Goal: Information Seeking & Learning: Learn about a topic

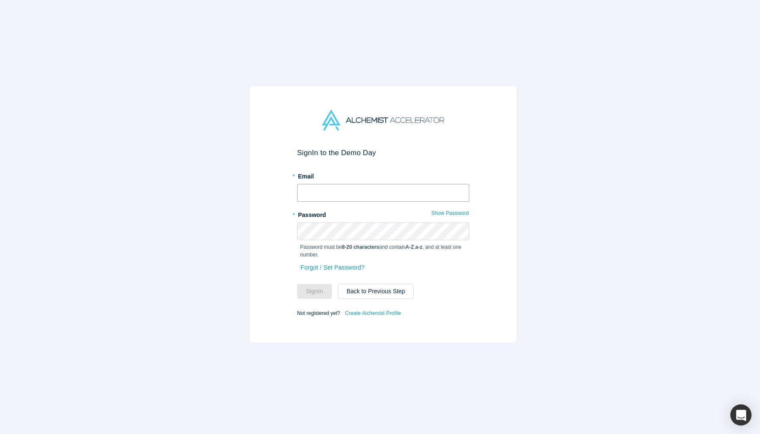
click at [397, 191] on input "text" at bounding box center [383, 193] width 172 height 18
click at [322, 187] on input "text" at bounding box center [383, 193] width 172 height 18
type input "[EMAIL_ADDRESS][DOMAIN_NAME]"
click at [315, 287] on button "Sign In" at bounding box center [314, 291] width 35 height 15
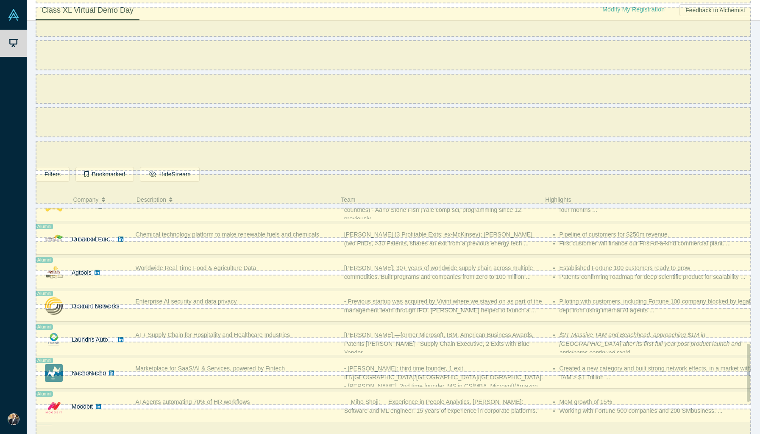
scroll to position [587, 0]
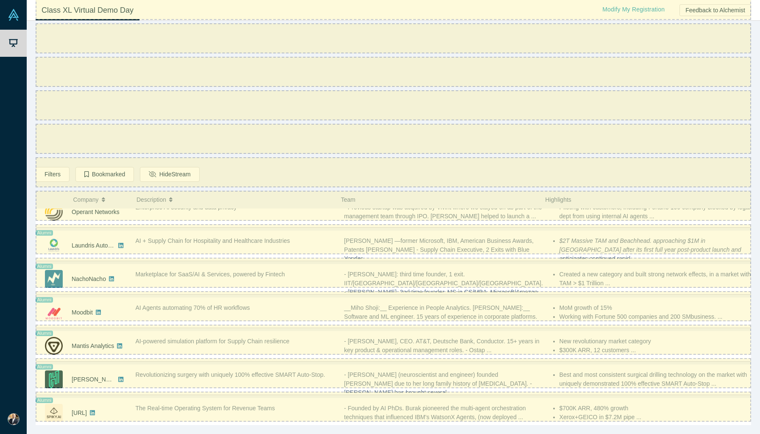
click at [31, 156] on div "Filters AI Artificial Intelligence B2B SaaS AI (Artificial Intelligence) Data A…" at bounding box center [393, 227] width 733 height 413
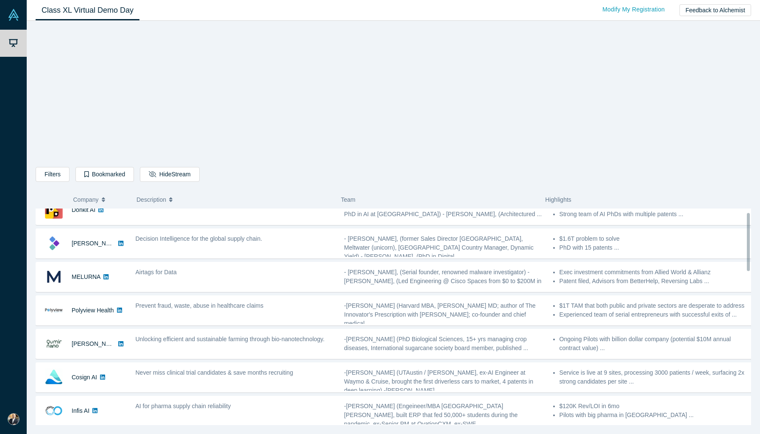
scroll to position [0, 0]
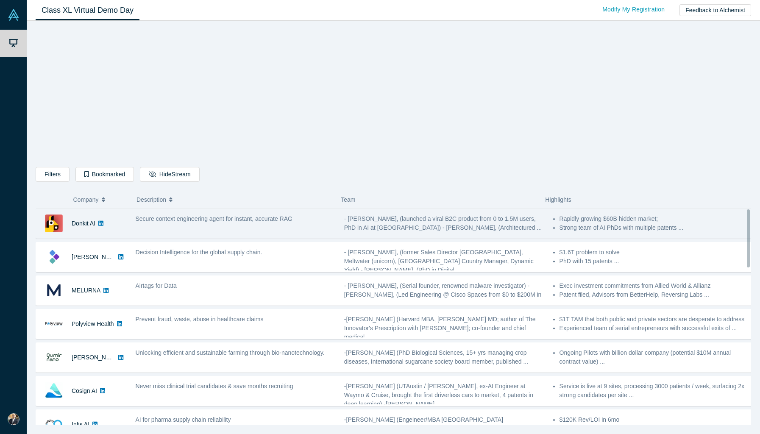
click at [219, 220] on span "Secure context engineering agent for instant, accurate RAG" at bounding box center [214, 218] width 157 height 7
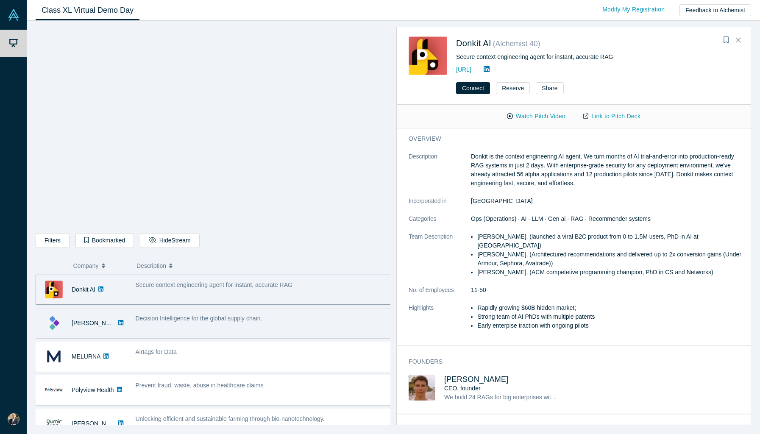
click at [228, 317] on span "Decision Intelligence for the global supply chain." at bounding box center [199, 318] width 127 height 7
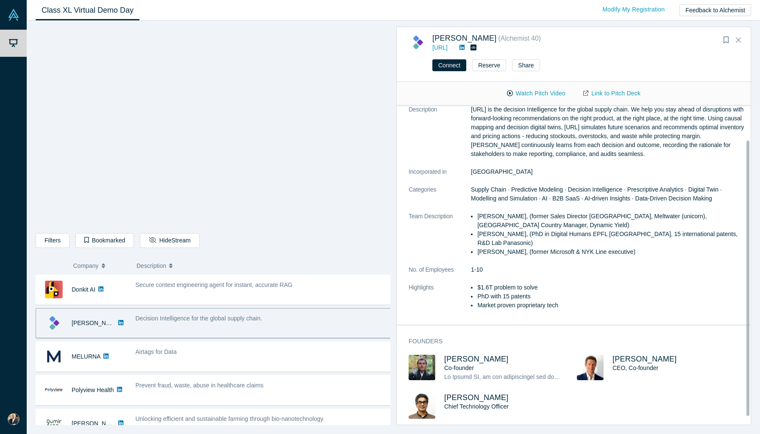
scroll to position [31, 0]
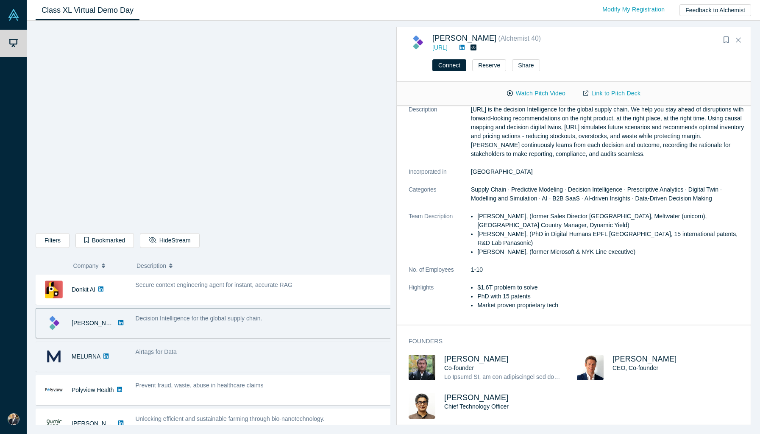
click at [248, 354] on div "Airtags for Data" at bounding box center [264, 351] width 256 height 9
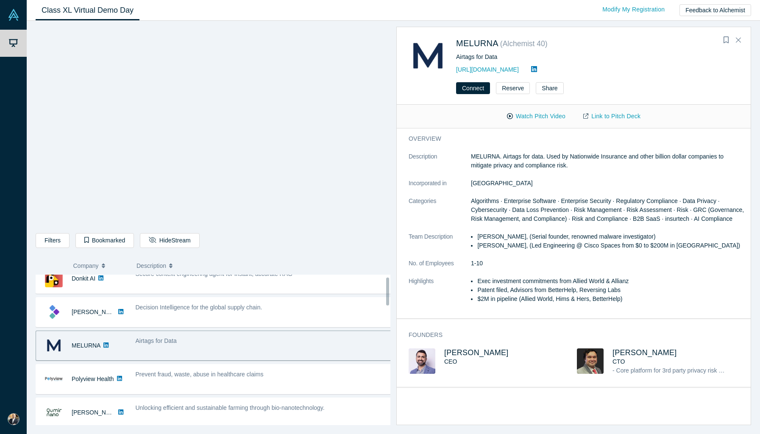
scroll to position [19, 0]
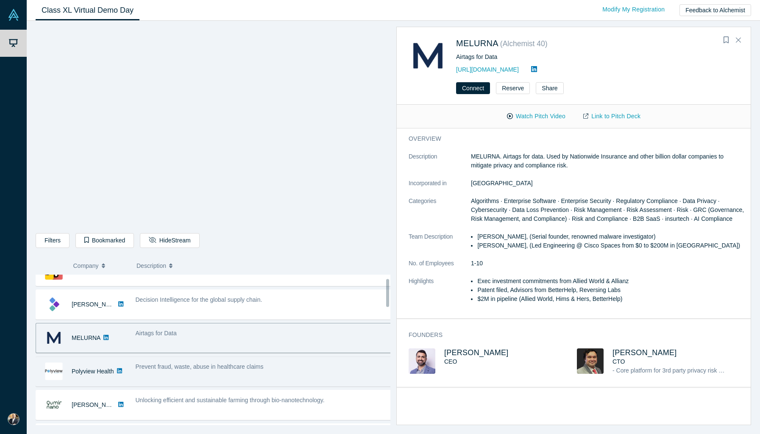
click at [227, 370] on span "Prevent fraud, waste, abuse in healthcare claims" at bounding box center [200, 366] width 128 height 7
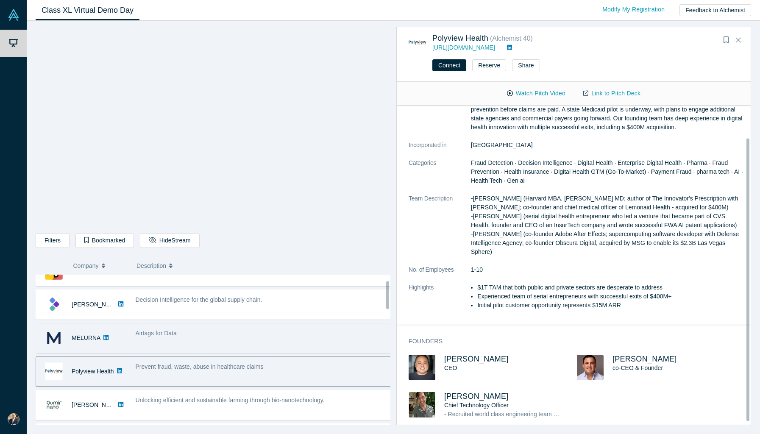
scroll to position [42, 0]
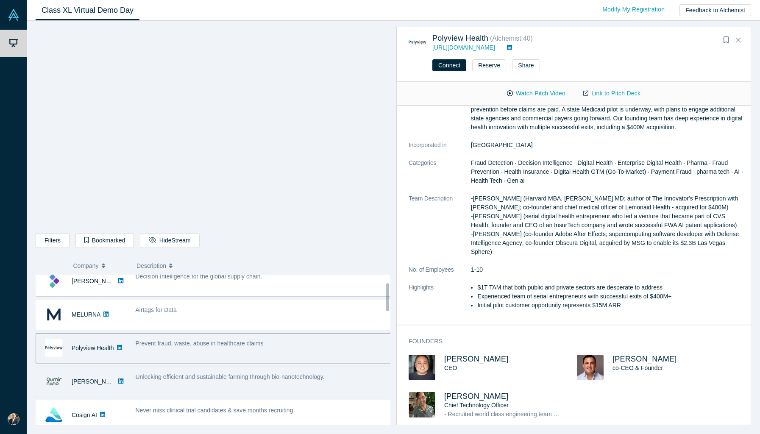
click at [239, 370] on div "Unlocking efficient and sustainable farming through bio-nanotechnology." at bounding box center [263, 381] width 265 height 27
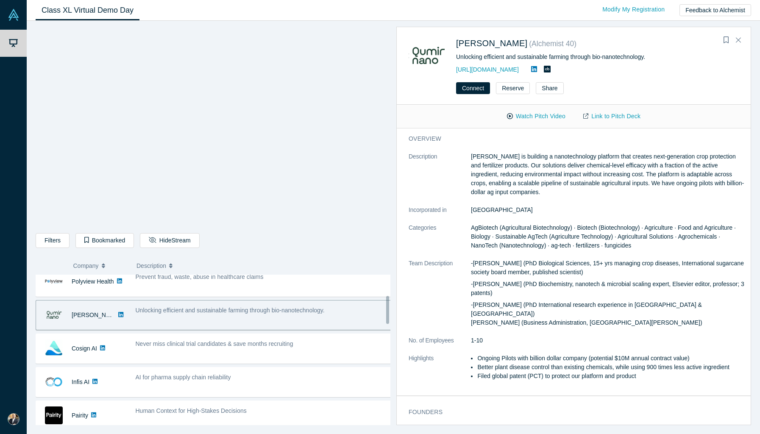
scroll to position [114, 0]
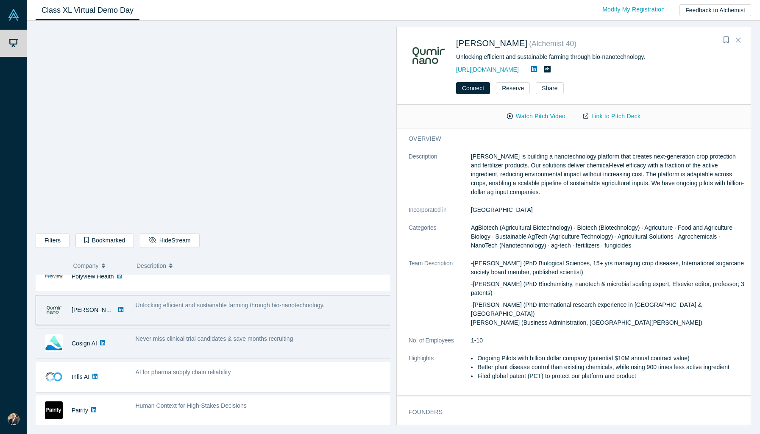
click at [324, 340] on div "Never miss clinical trial candidates & save months recruiting" at bounding box center [264, 338] width 256 height 9
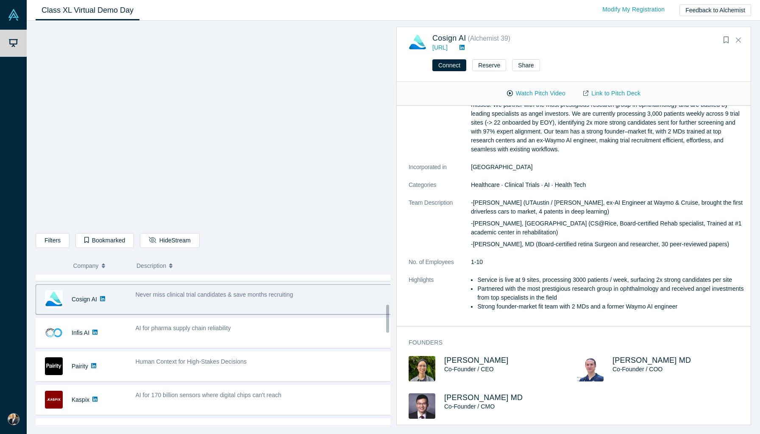
scroll to position [164, 0]
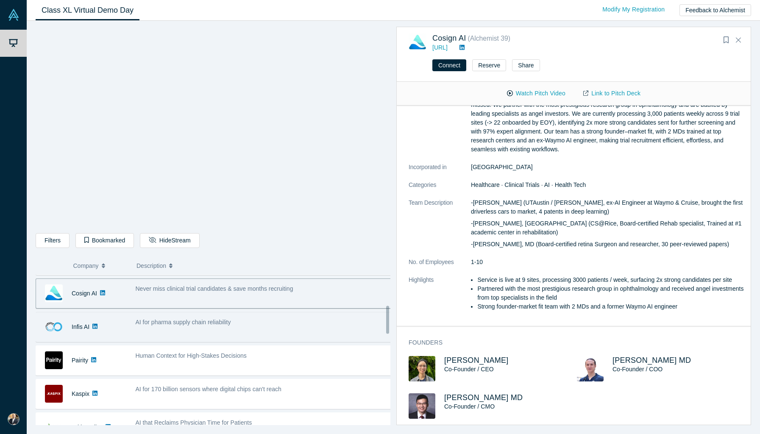
click at [298, 333] on div "AI for pharma supply chain reliability" at bounding box center [263, 327] width 265 height 27
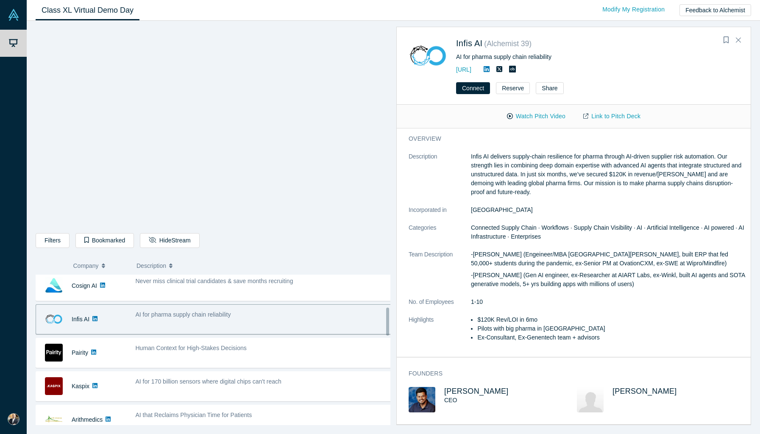
scroll to position [175, 0]
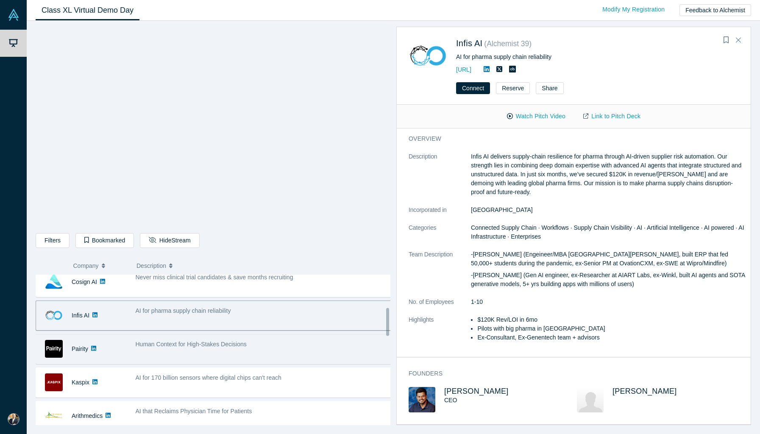
click at [278, 345] on div "Human Context for High-Stakes Decisions" at bounding box center [264, 344] width 256 height 9
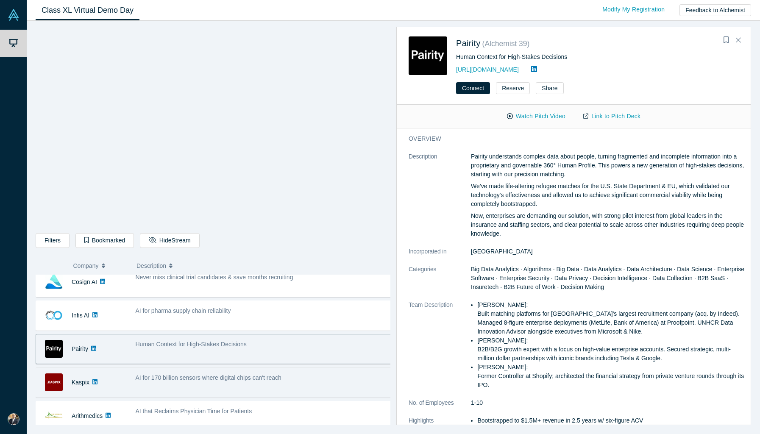
click at [278, 377] on span "AI for 170 billion sensors where digital chips can't reach" at bounding box center [209, 377] width 146 height 7
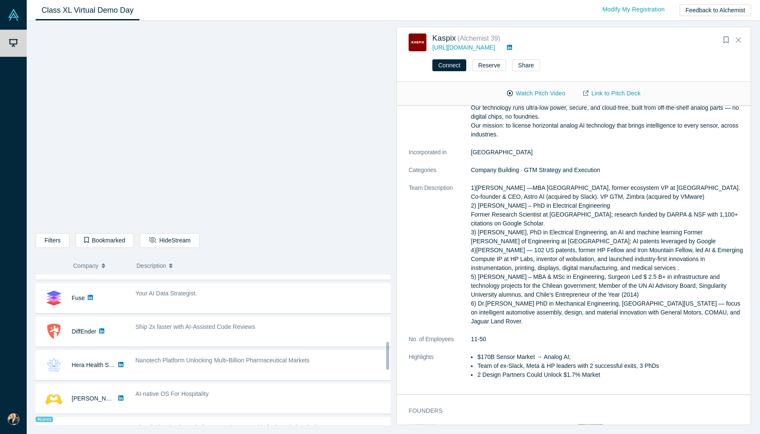
scroll to position [353, 0]
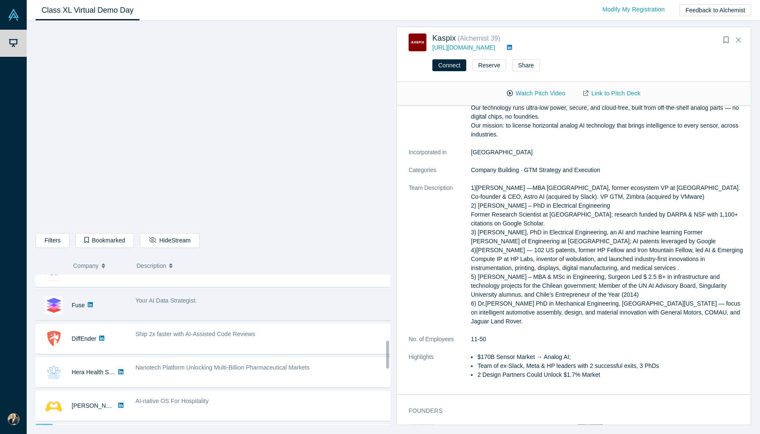
click at [312, 303] on div "Your AI Data Strategist." at bounding box center [264, 300] width 256 height 9
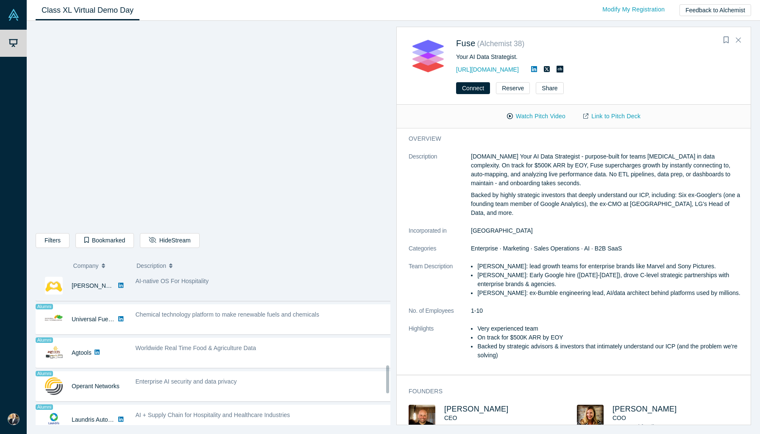
scroll to position [492, 0]
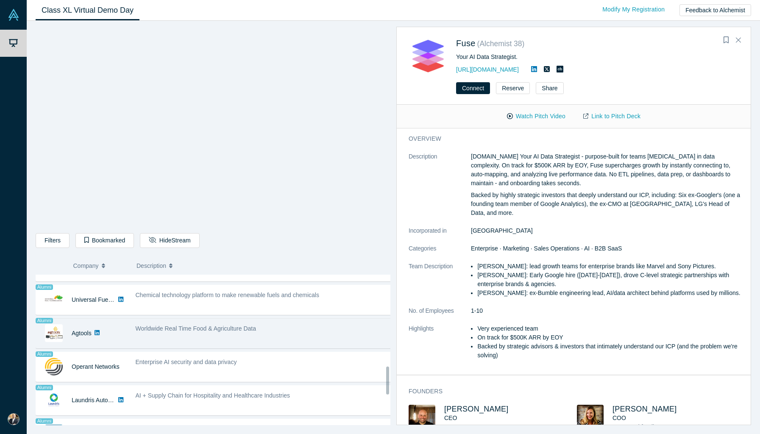
click at [285, 330] on div "Worldwide Real Time Food & Agriculture Data" at bounding box center [264, 328] width 256 height 9
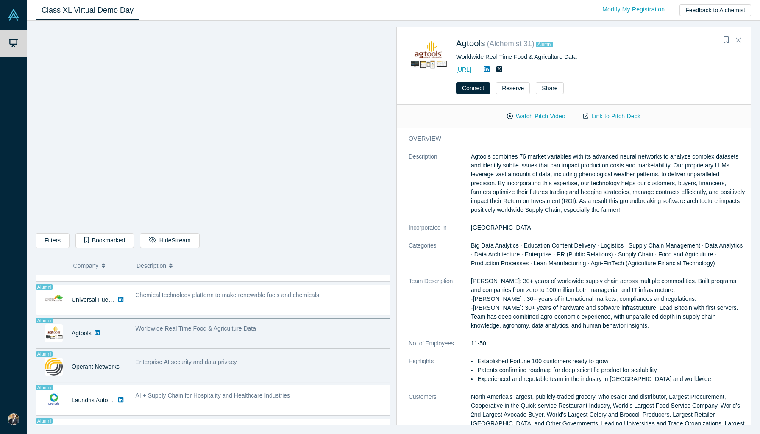
click at [270, 365] on div "Enterprise AI security and data privacy" at bounding box center [264, 362] width 256 height 9
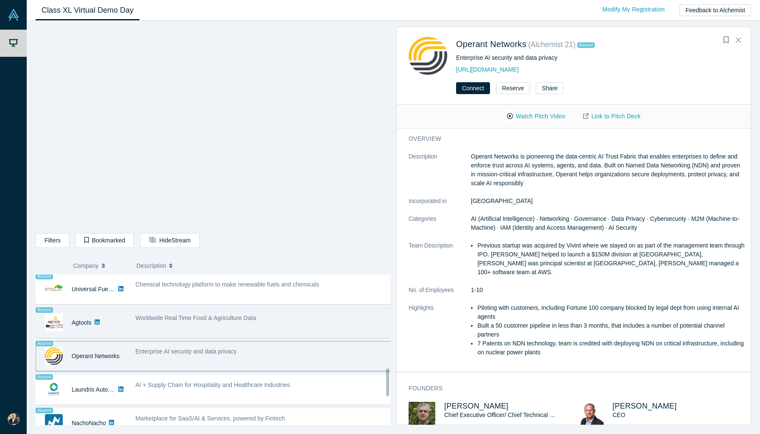
scroll to position [526, 0]
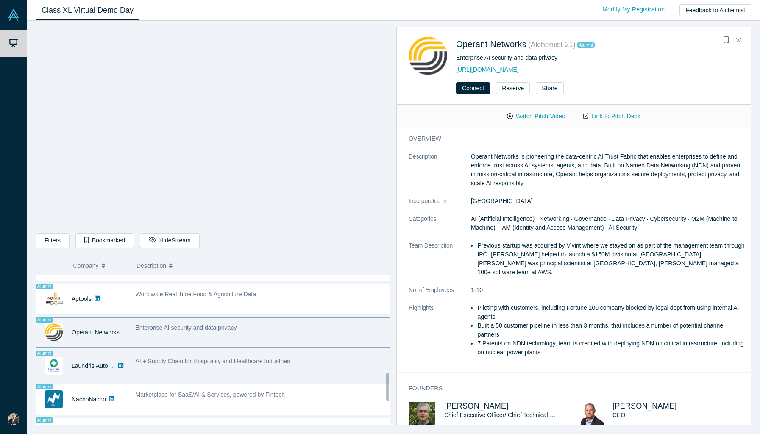
click at [245, 363] on span "AI + Supply Chain for Hospitality and Healthcare Industries" at bounding box center [213, 361] width 155 height 7
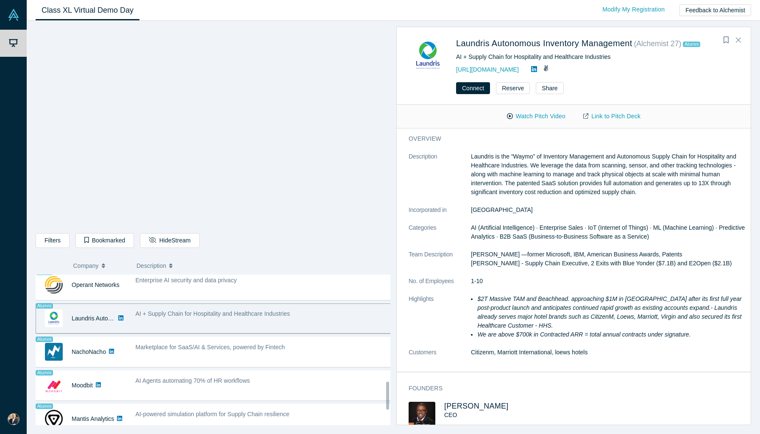
scroll to position [575, 0]
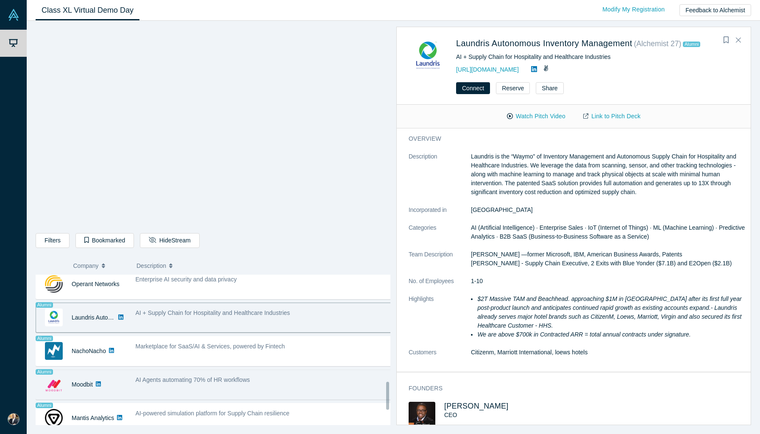
click at [237, 381] on span "AI Agents automating 70% of HR workflows" at bounding box center [193, 379] width 114 height 7
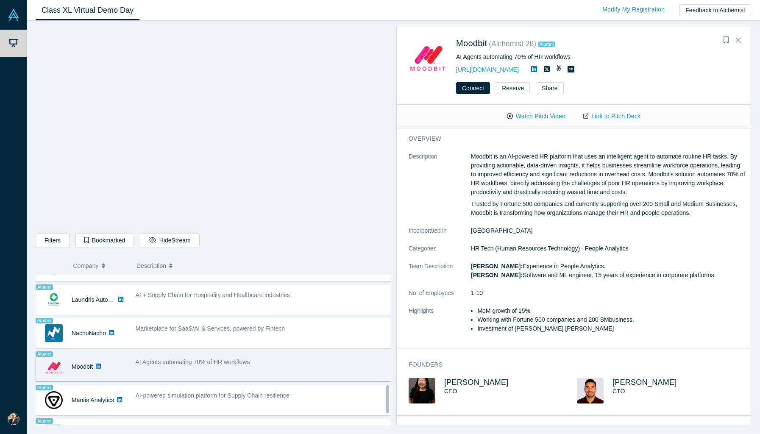
scroll to position [624, 0]
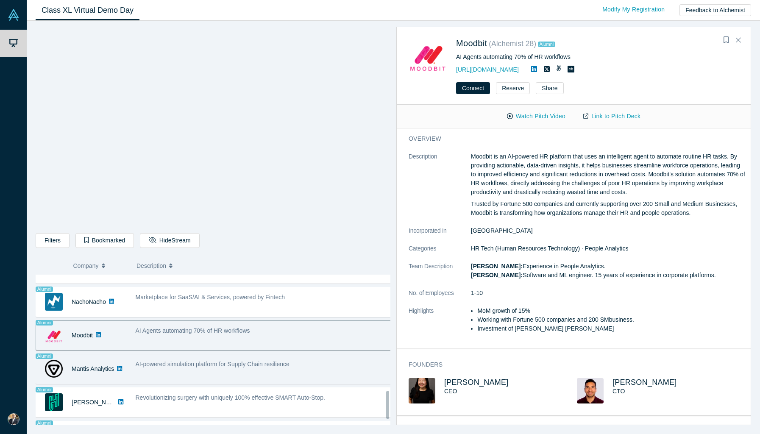
click at [289, 365] on span "AI-powered simulation platform for Supply Chain resilience" at bounding box center [213, 364] width 154 height 7
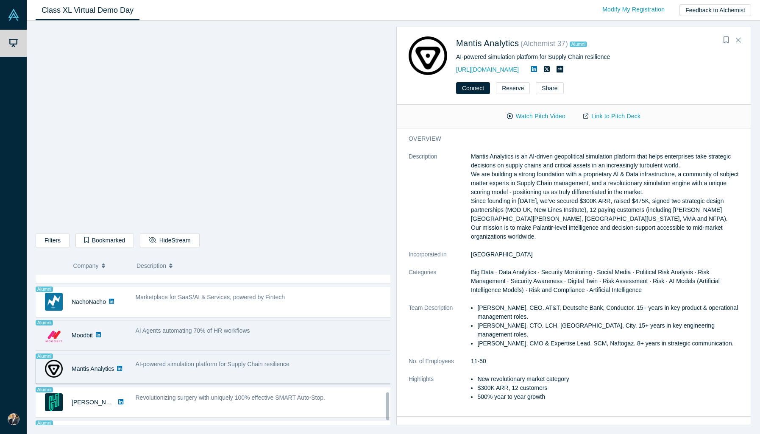
scroll to position [653, 0]
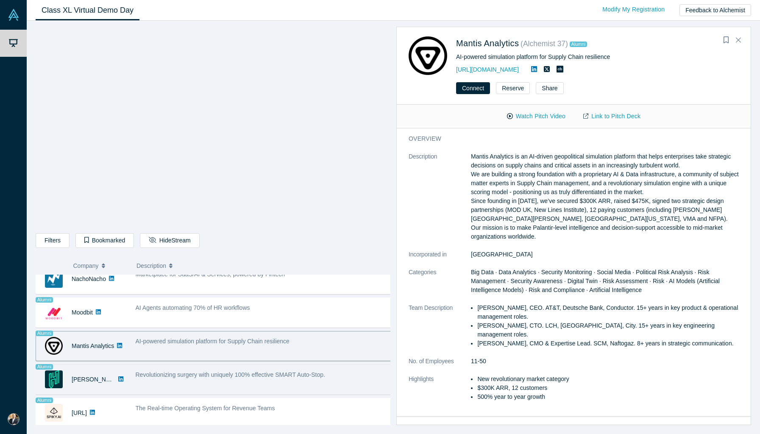
click at [282, 372] on div "Revolutionizing surgery with uniquely 100% effective SMART Auto-Stop." at bounding box center [264, 374] width 256 height 9
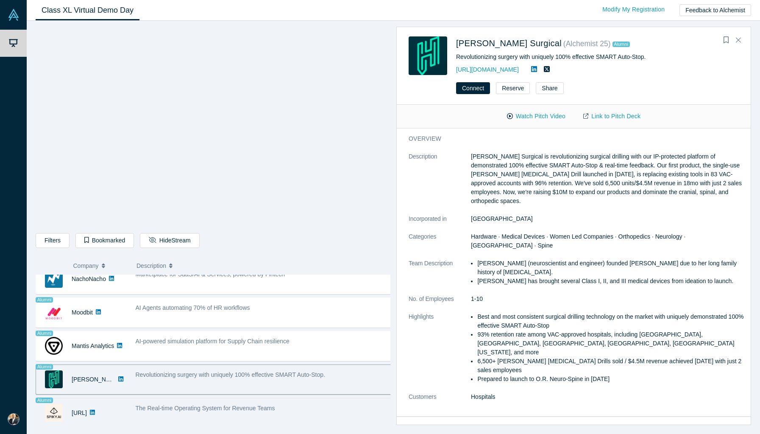
click at [312, 404] on div "The Real-time Operating System for Revenue Teams" at bounding box center [264, 408] width 256 height 9
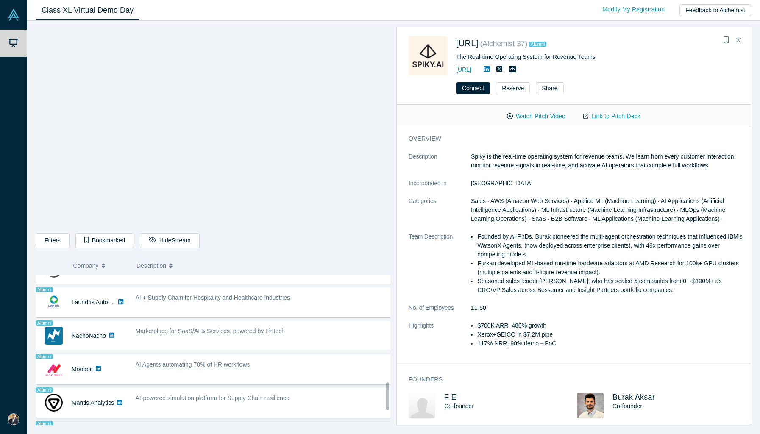
scroll to position [571, 0]
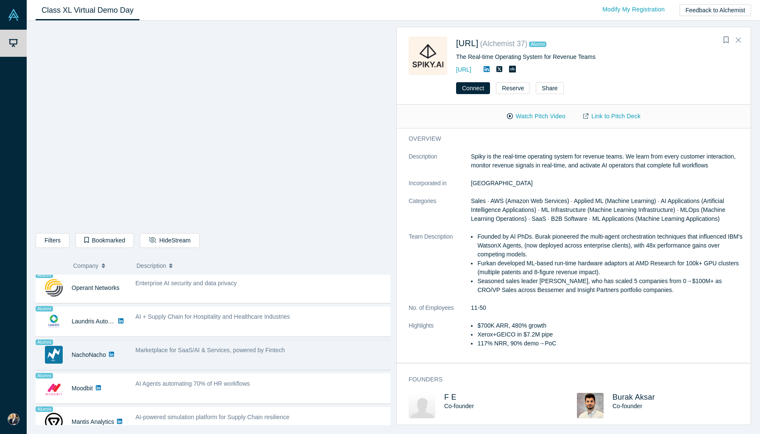
click at [320, 359] on div "Marketplace for SaaS/AI & Services, powered by Fintech" at bounding box center [263, 355] width 265 height 27
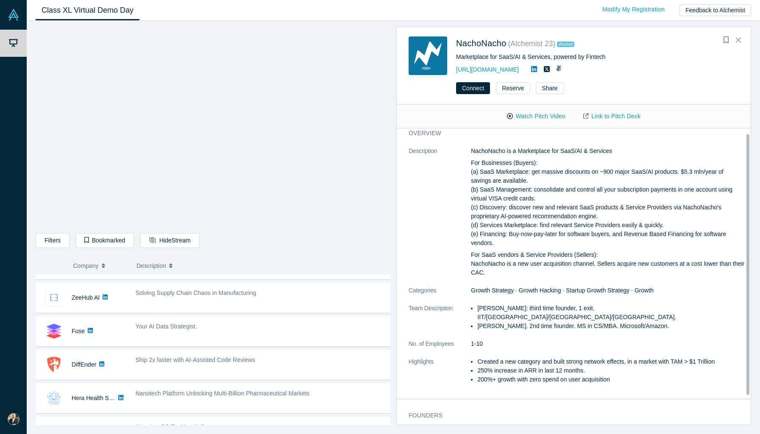
scroll to position [7, 0]
